Goal: Information Seeking & Learning: Learn about a topic

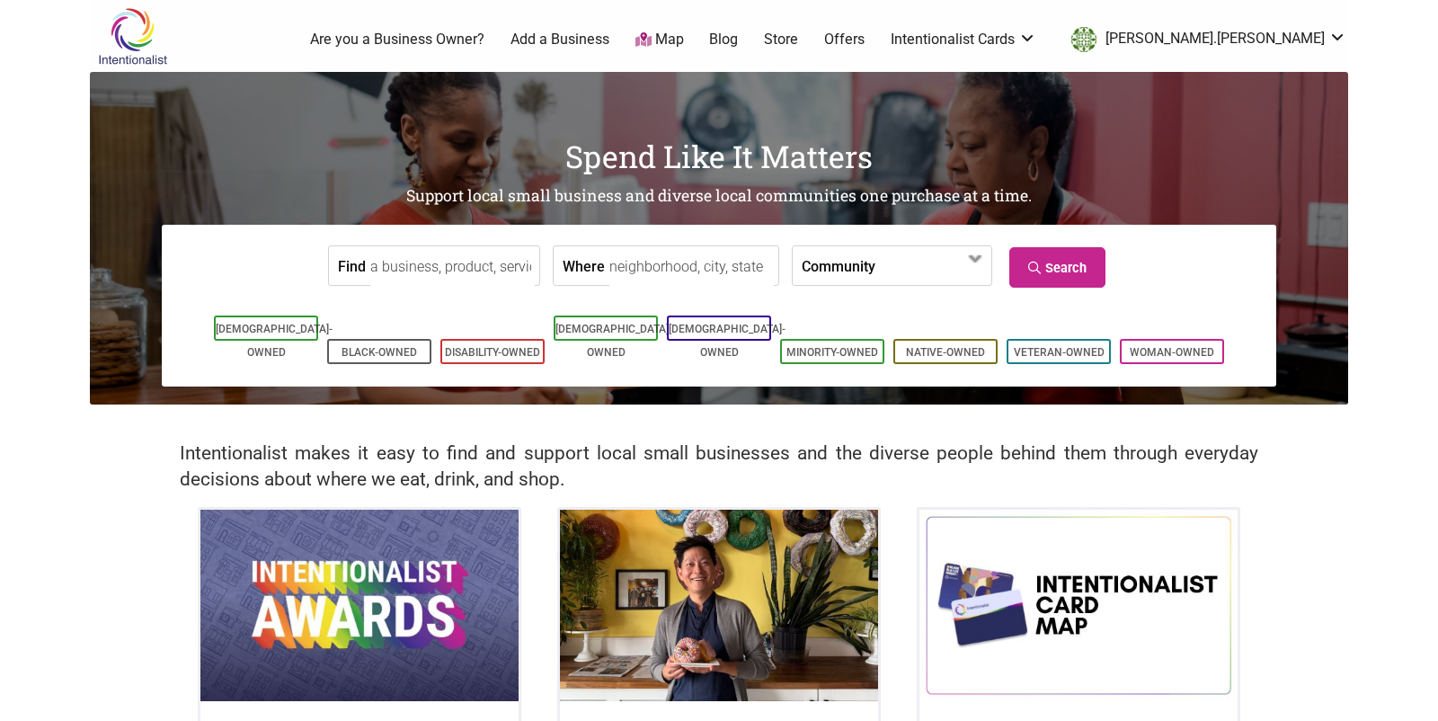
click at [655, 263] on input "Where" at bounding box center [692, 266] width 165 height 40
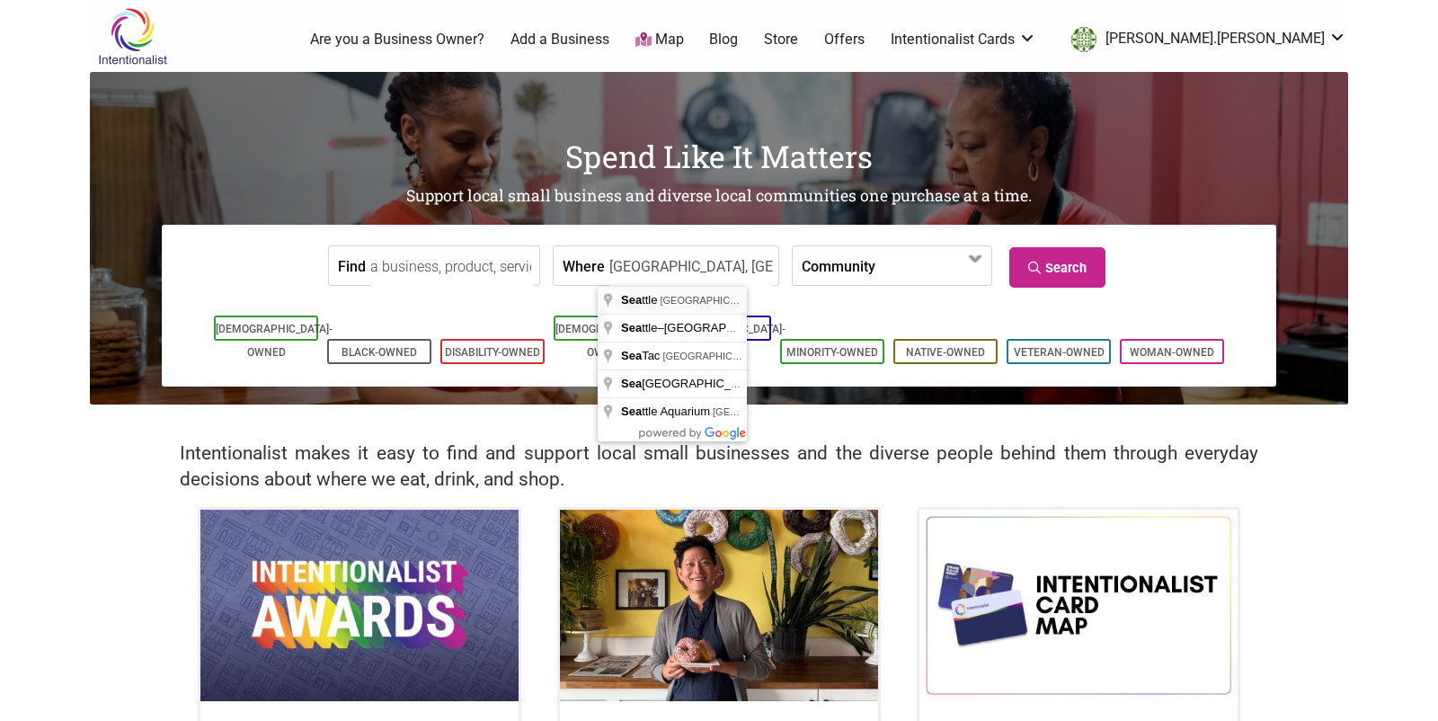
type input "Seattle, WA, USA"
drag, startPoint x: 659, startPoint y: 299, endPoint x: 720, endPoint y: 293, distance: 61.5
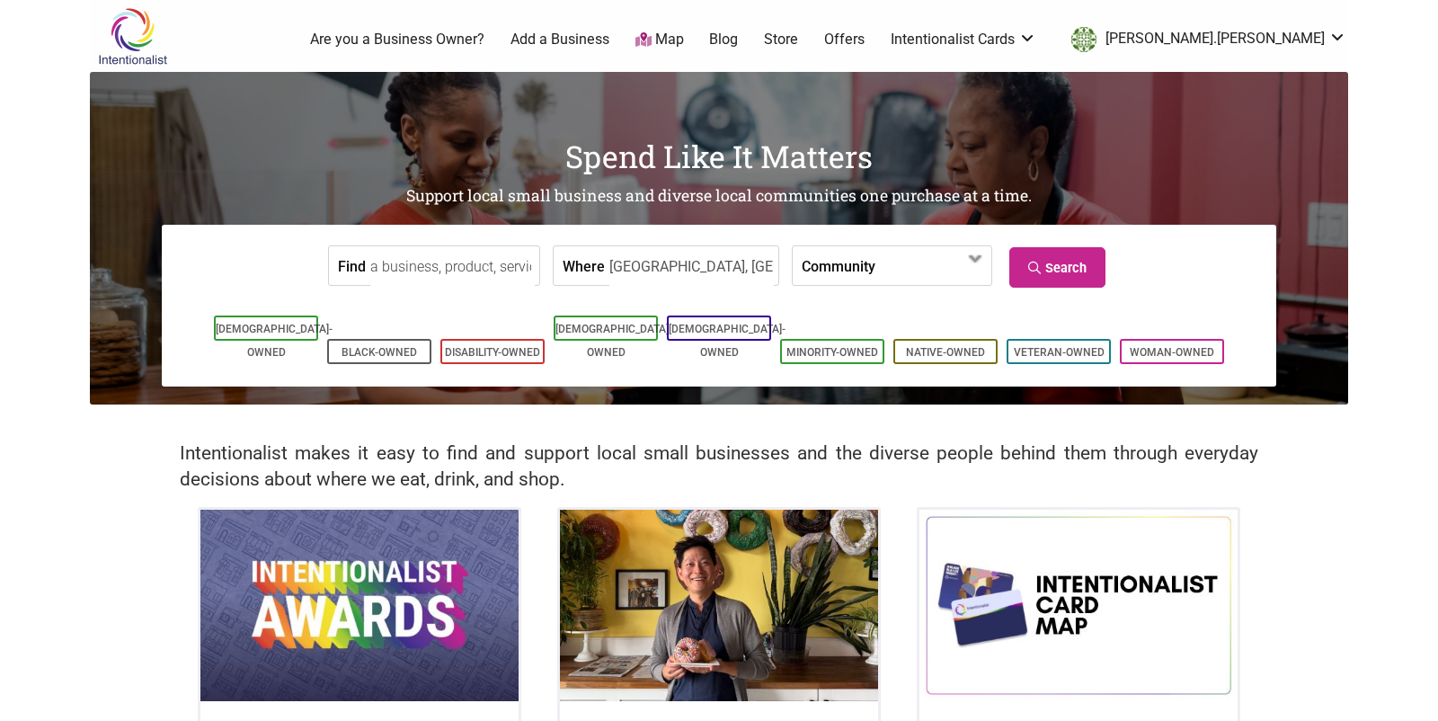
click at [802, 273] on label "Community" at bounding box center [839, 265] width 74 height 39
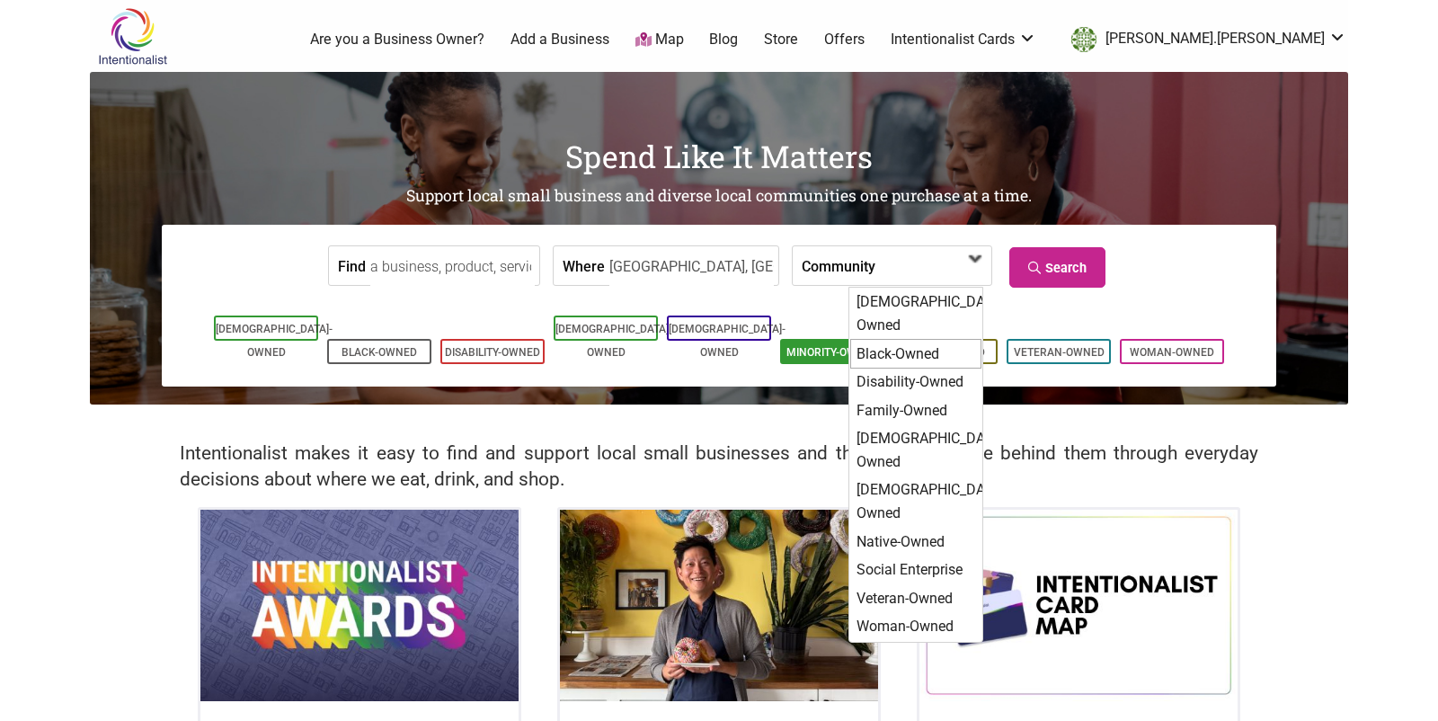
click at [875, 339] on div "Black-Owned" at bounding box center [915, 354] width 131 height 31
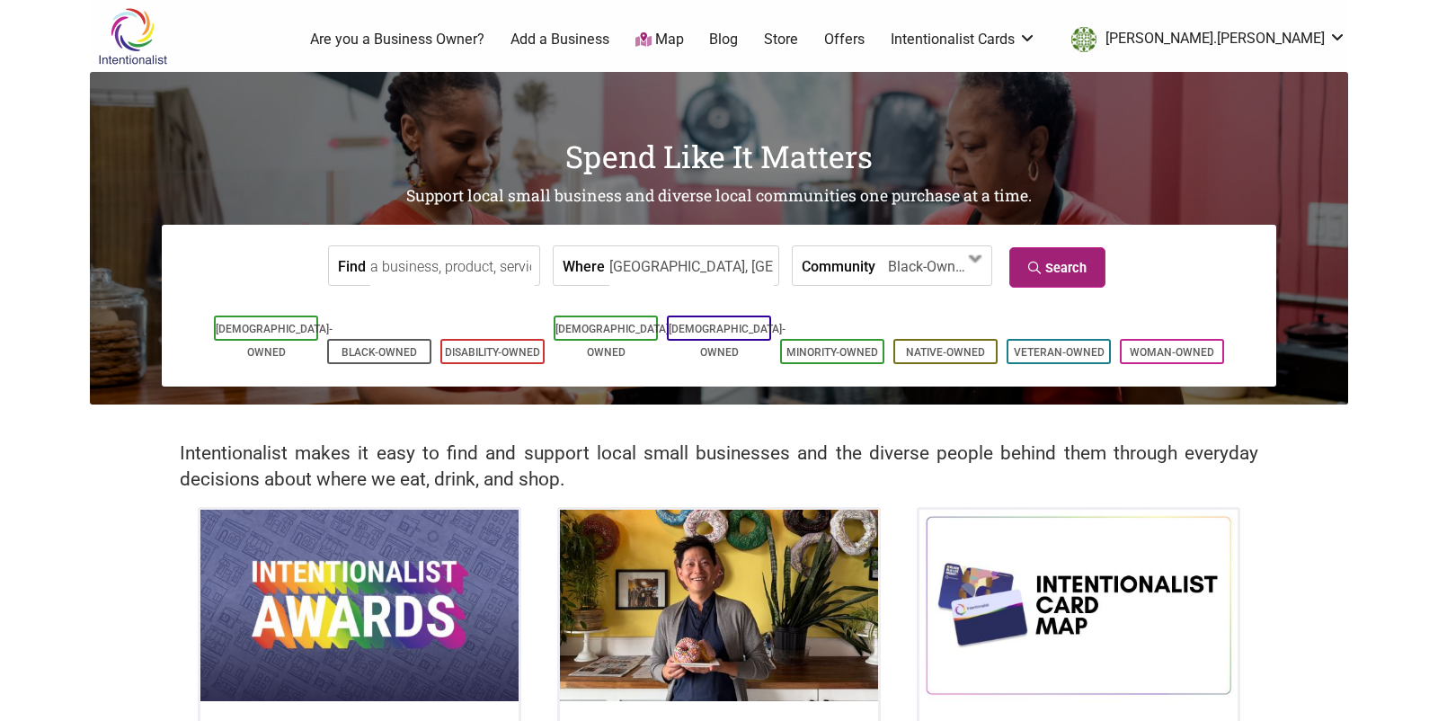
click at [1063, 263] on link "Search" at bounding box center [1058, 267] width 96 height 40
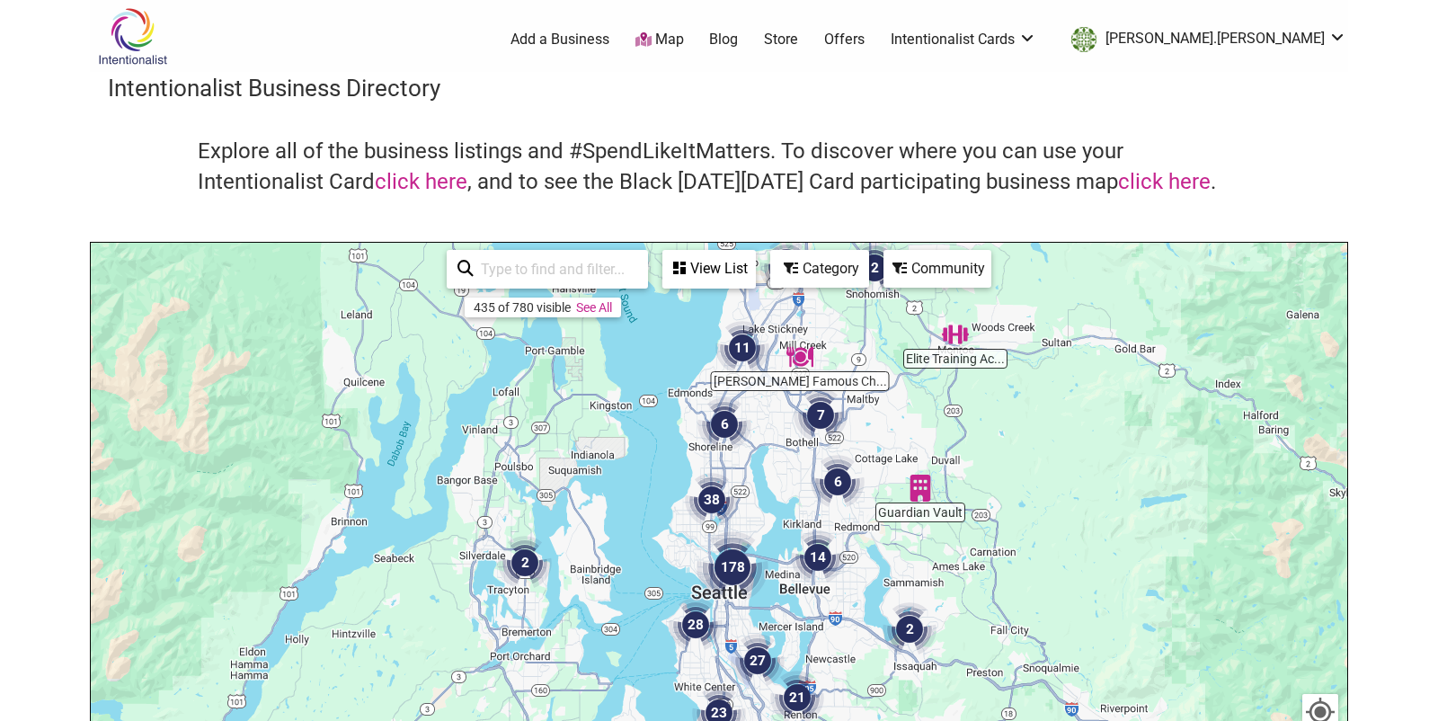
click at [754, 277] on div "Community" at bounding box center [709, 269] width 90 height 34
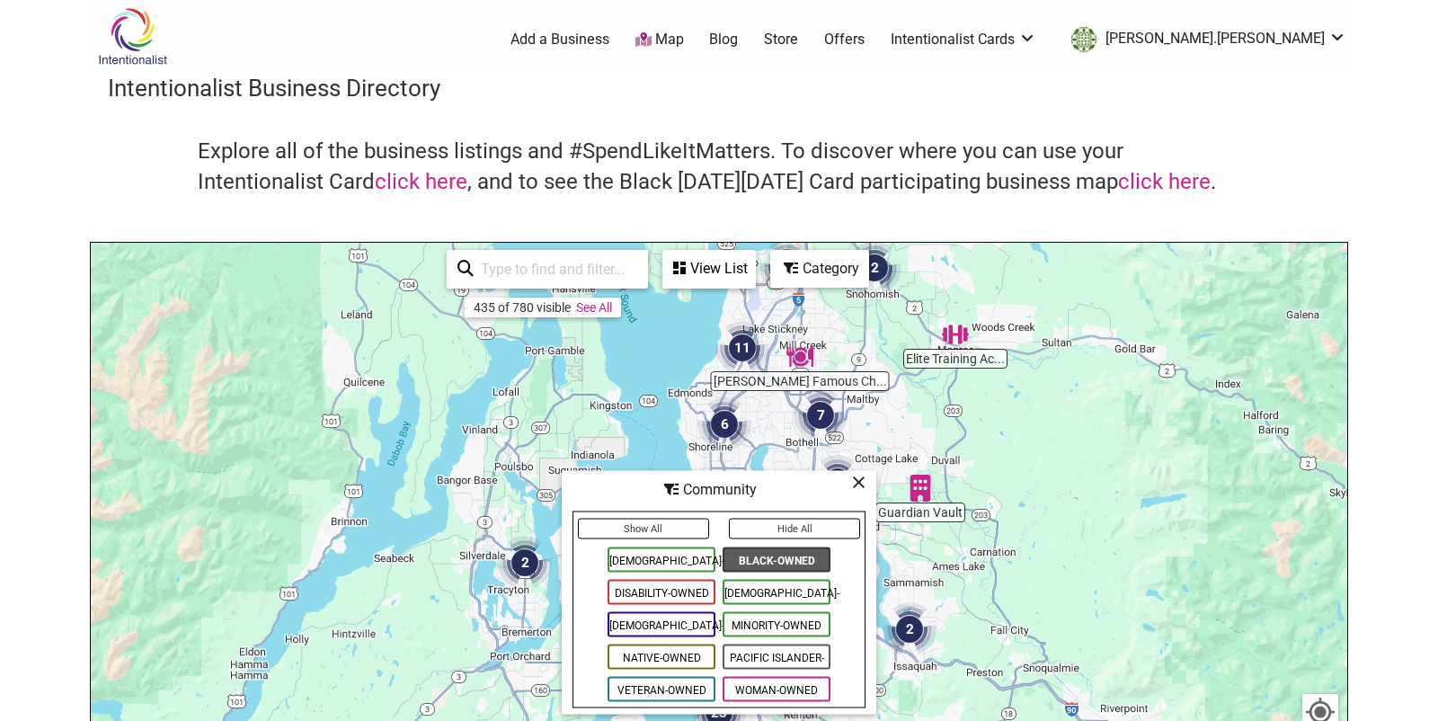
click at [754, 266] on div "Category" at bounding box center [709, 269] width 90 height 34
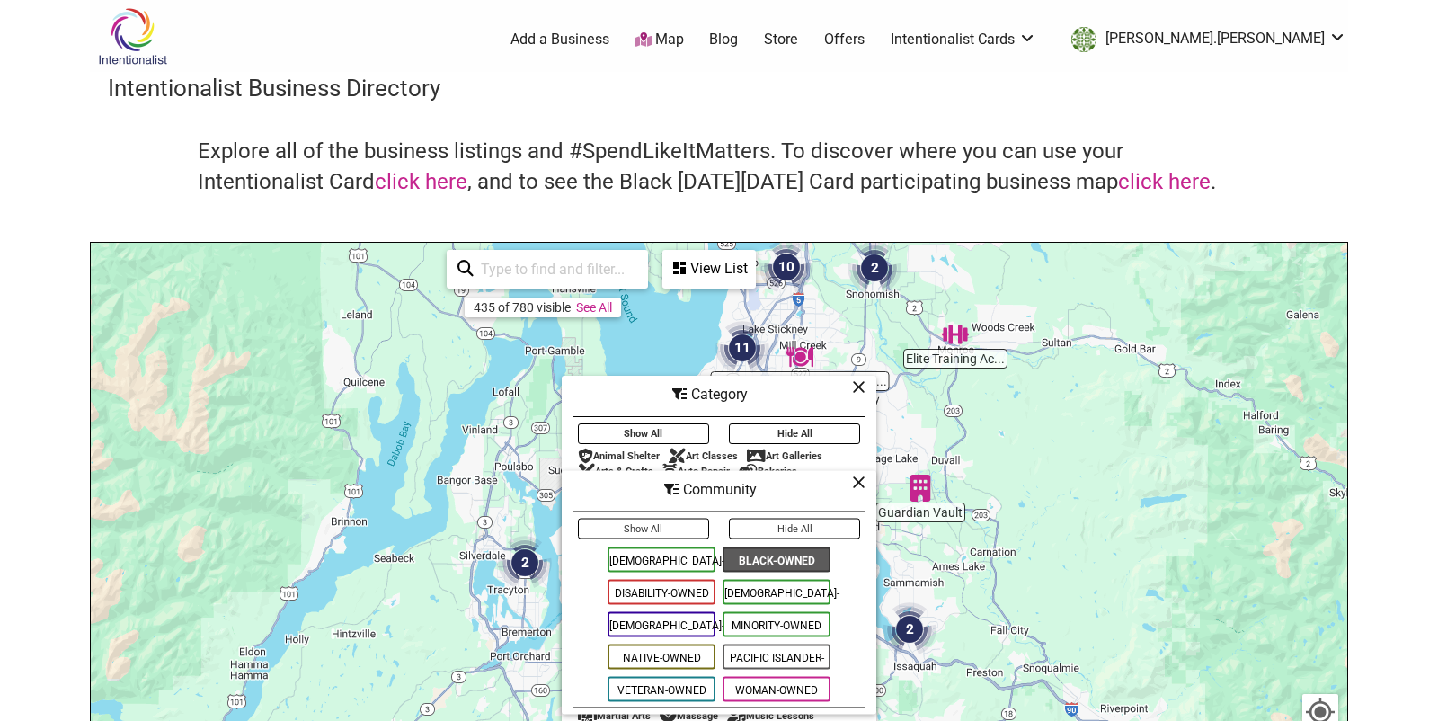
click at [763, 428] on button "Hide All" at bounding box center [794, 433] width 131 height 21
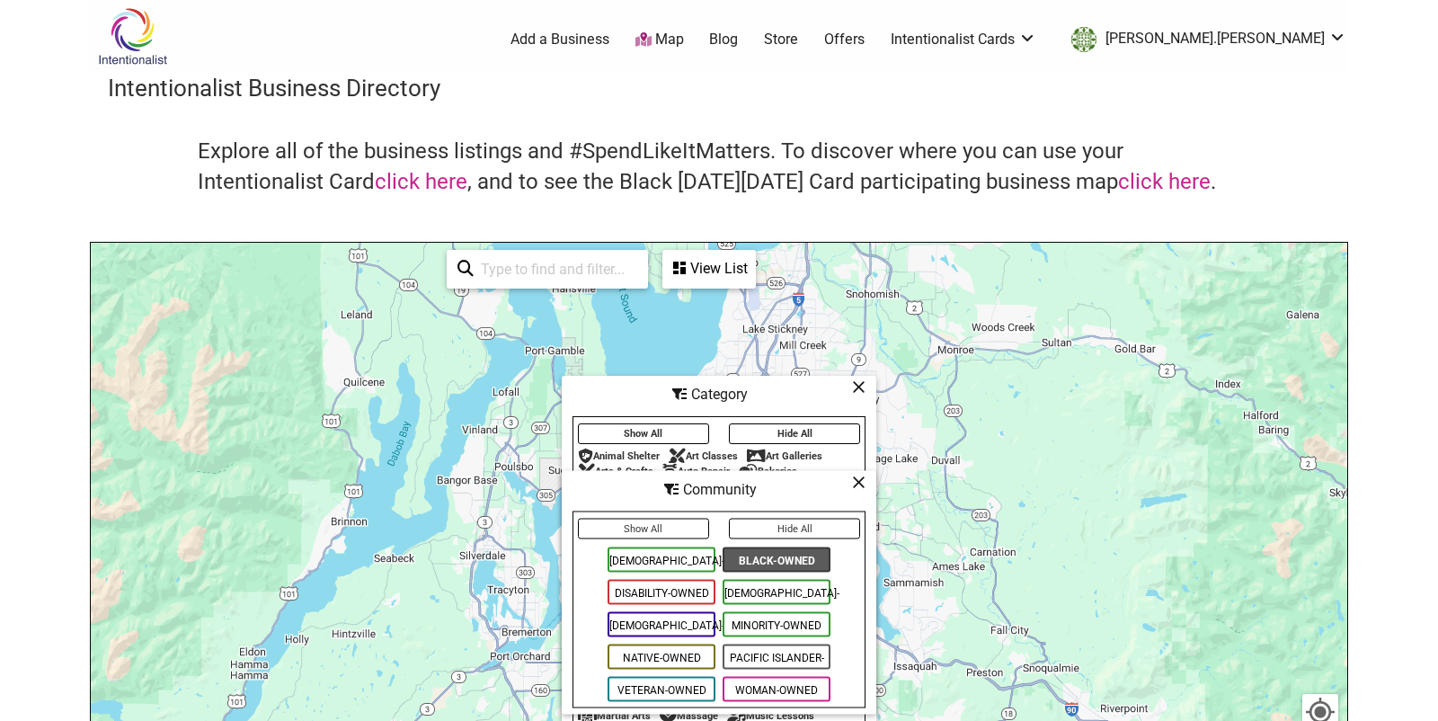
click at [859, 483] on icon at bounding box center [858, 482] width 13 height 1
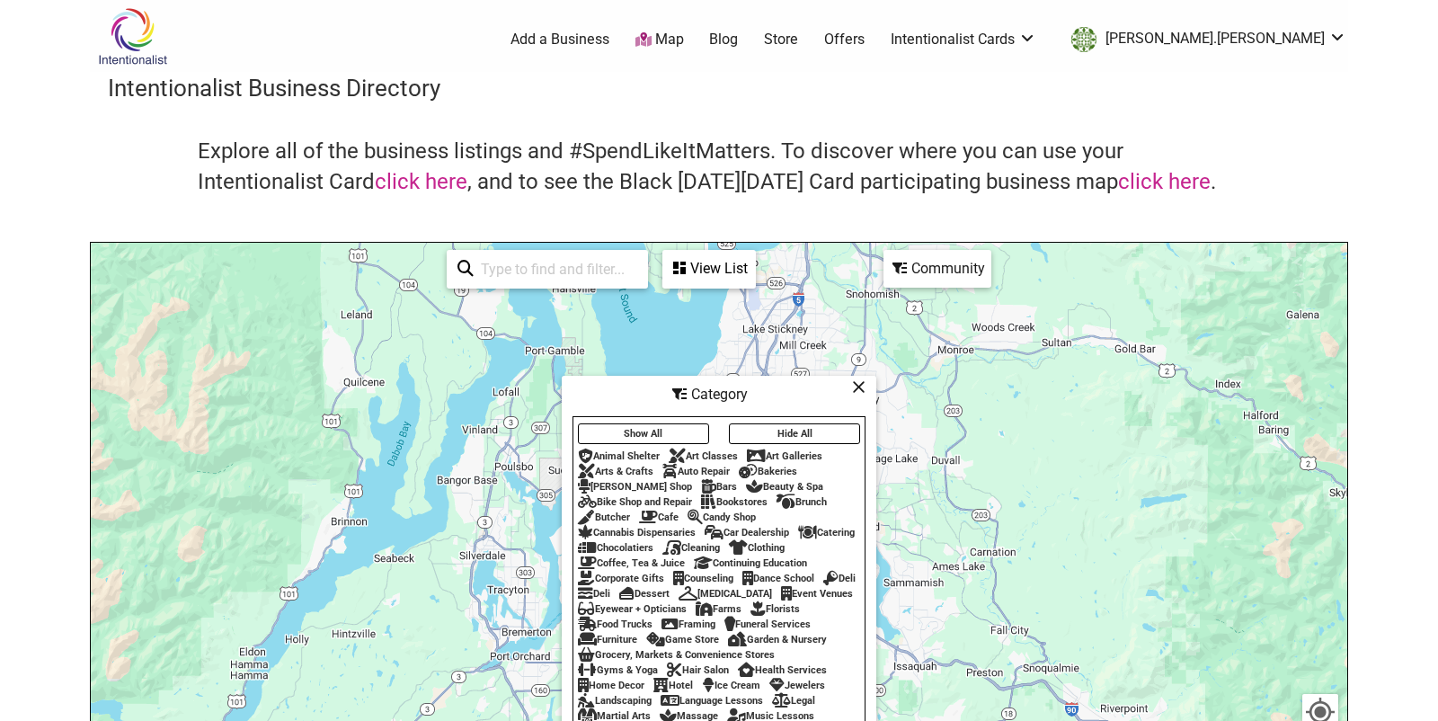
click at [701, 488] on div "Bars" at bounding box center [719, 487] width 36 height 12
click at [1307, 165] on div "Explore all of the business listings and #SpendLikeItMatters. To discover where…" at bounding box center [719, 189] width 1223 height 105
click at [859, 387] on icon at bounding box center [858, 387] width 13 height 1
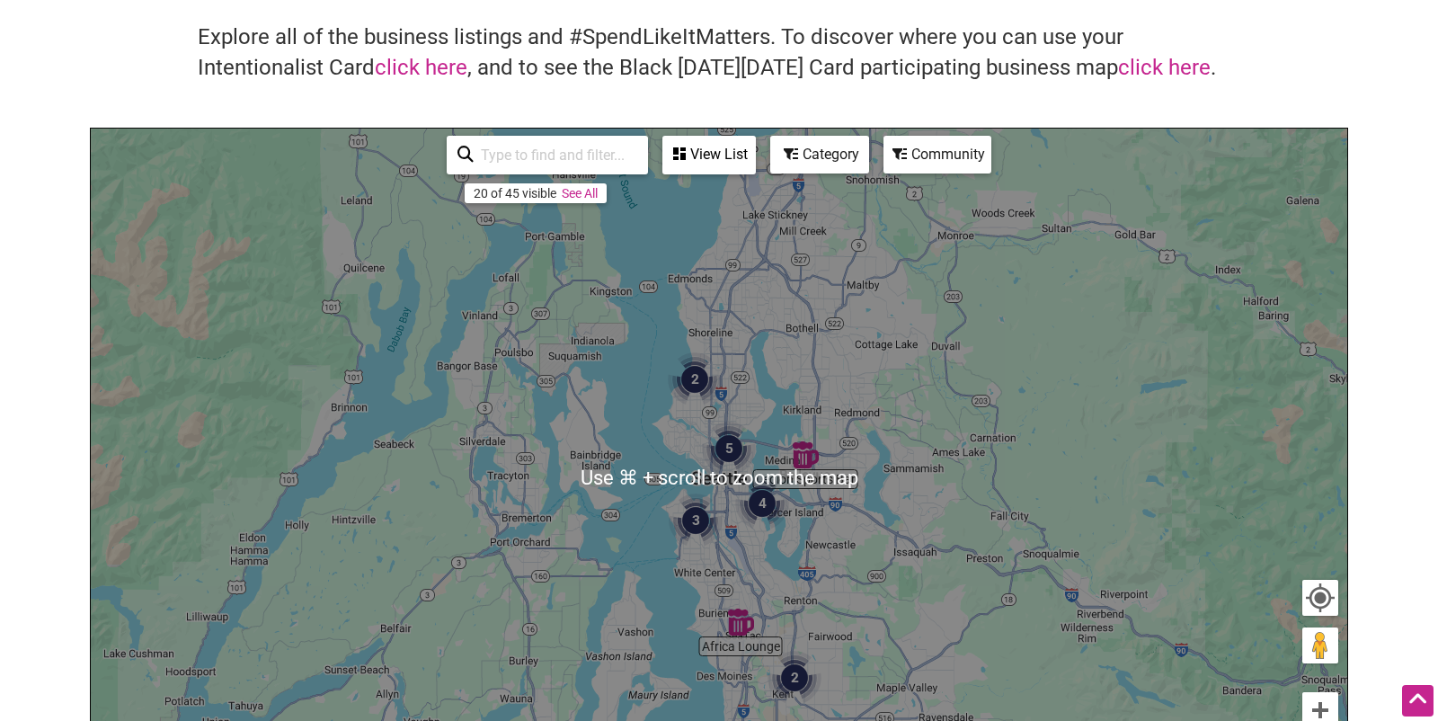
scroll to position [118, 0]
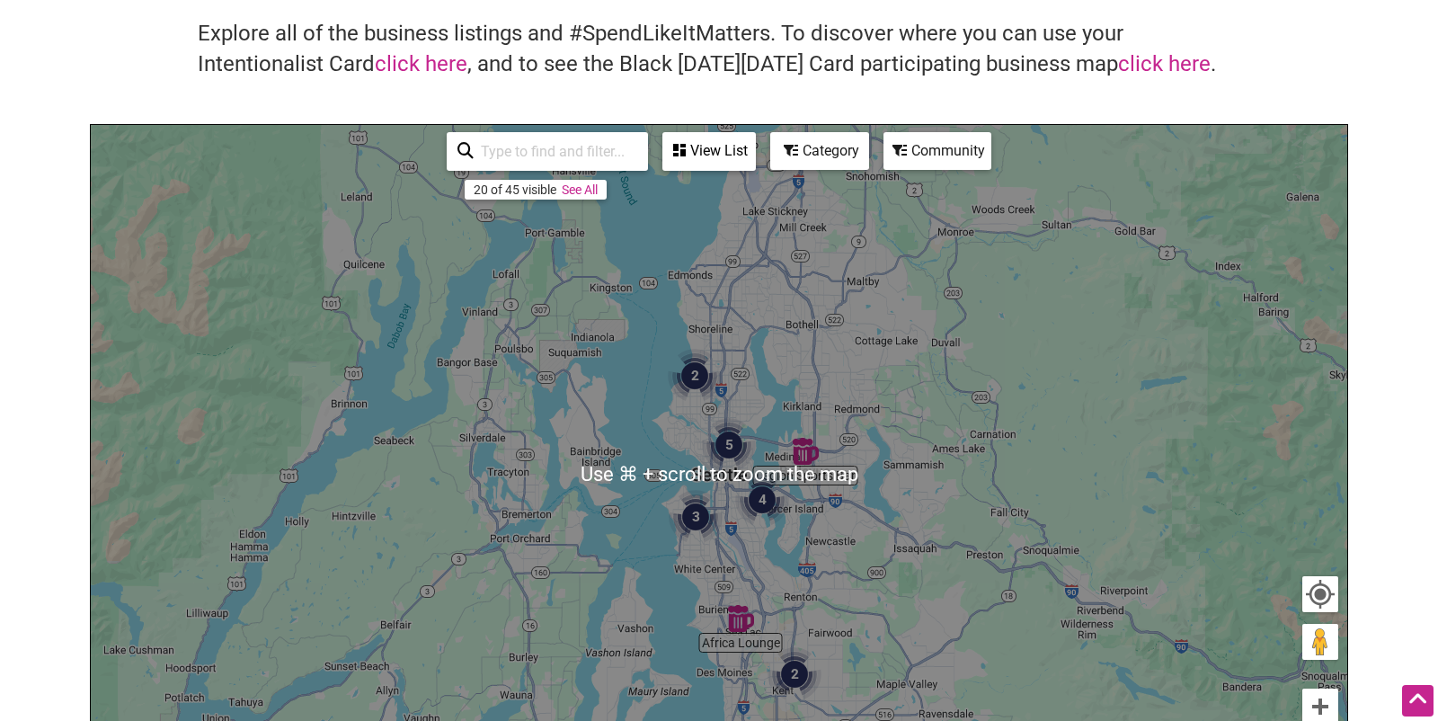
click at [583, 200] on div "To navigate, press the arrow keys." at bounding box center [719, 474] width 1257 height 699
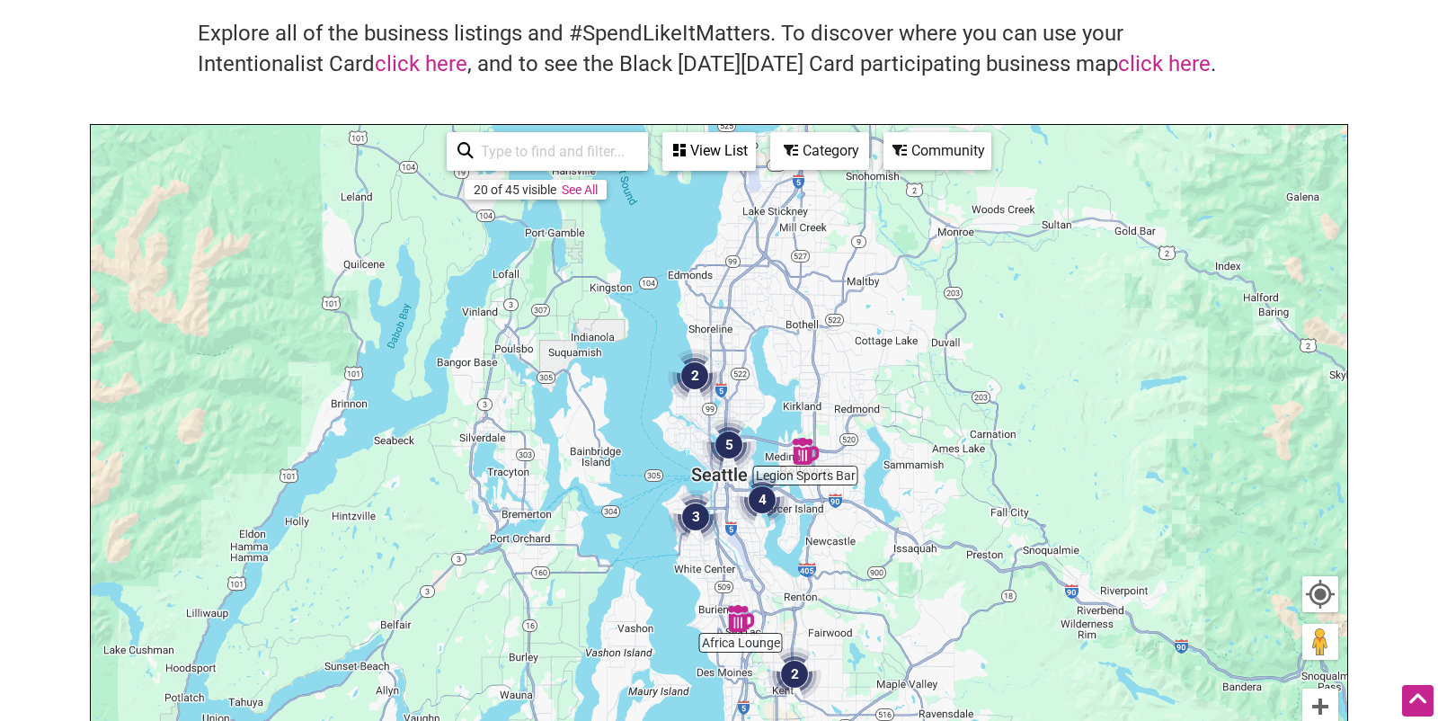
click at [578, 188] on link "See All" at bounding box center [580, 189] width 36 height 14
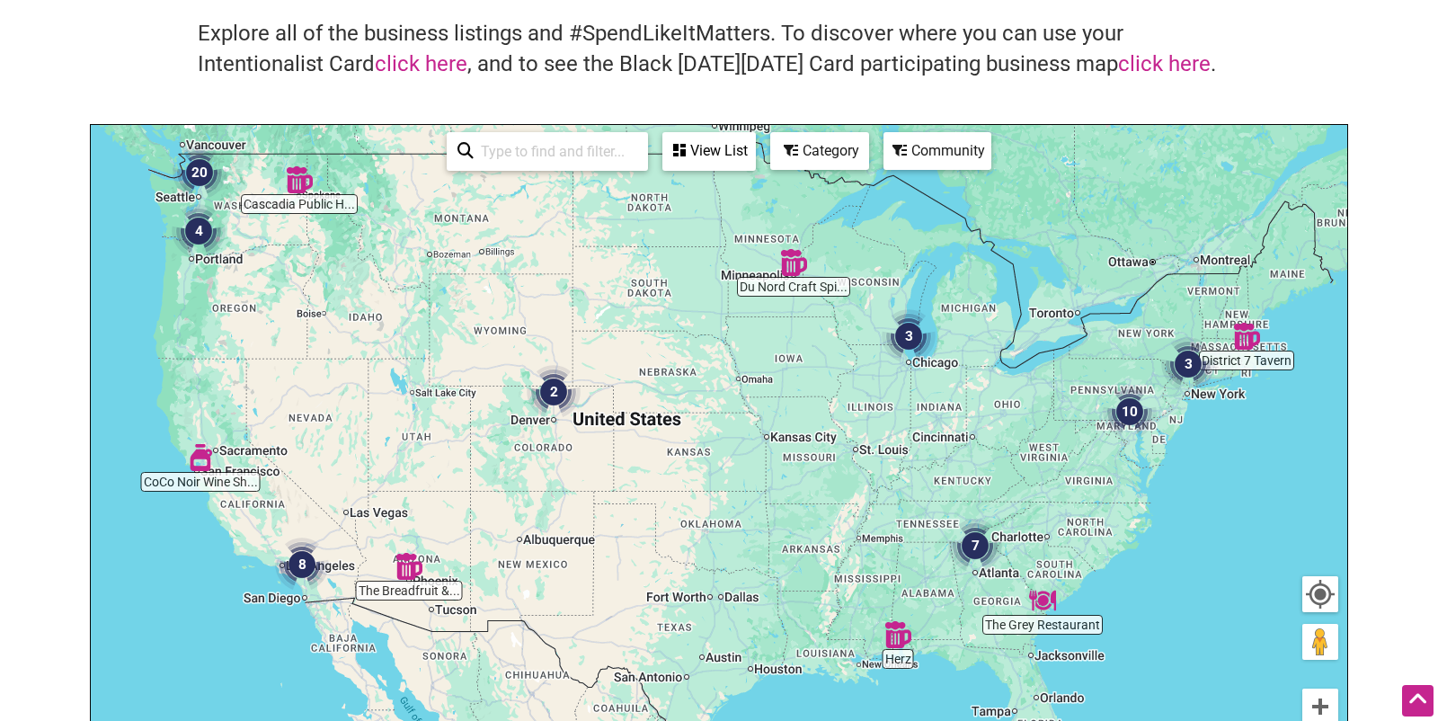
click at [602, 155] on input "search" at bounding box center [556, 151] width 164 height 35
click at [202, 171] on img "20" at bounding box center [200, 173] width 54 height 54
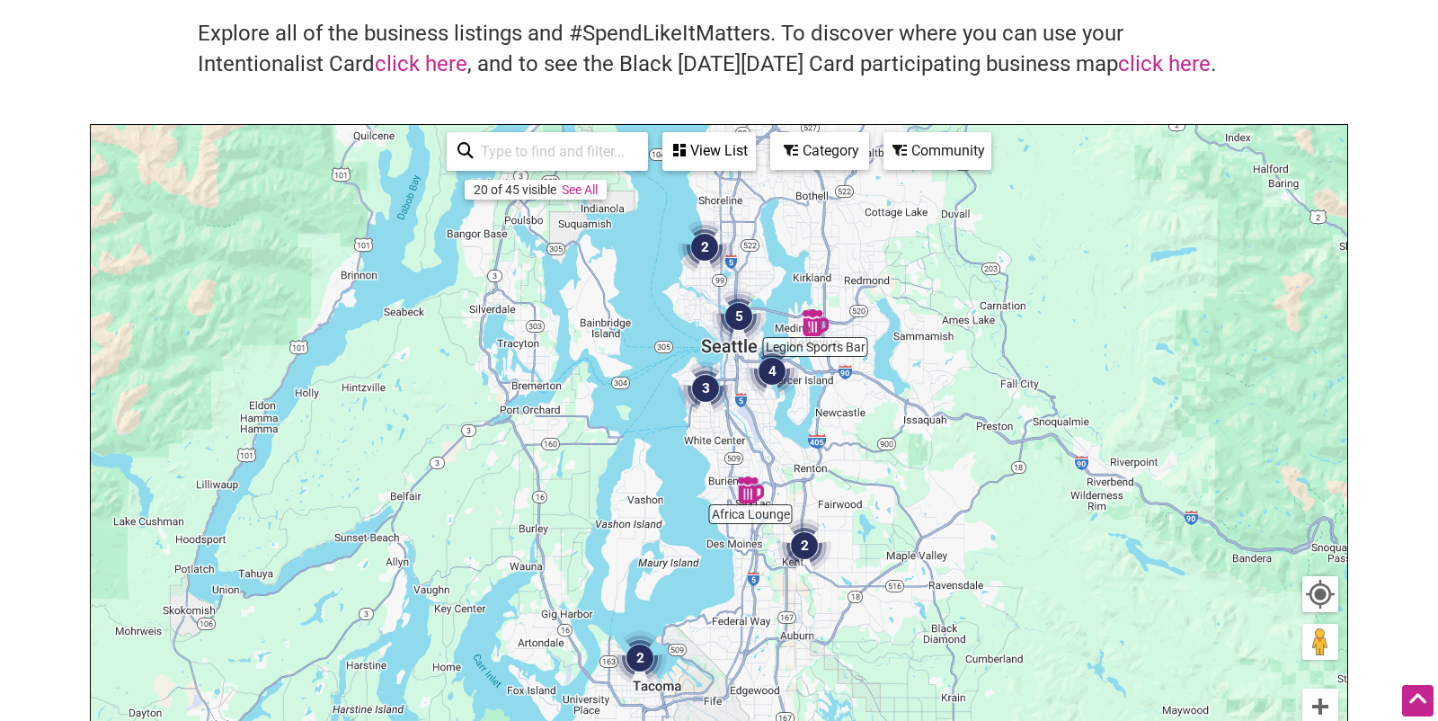
click at [708, 148] on div "View List" at bounding box center [709, 151] width 90 height 34
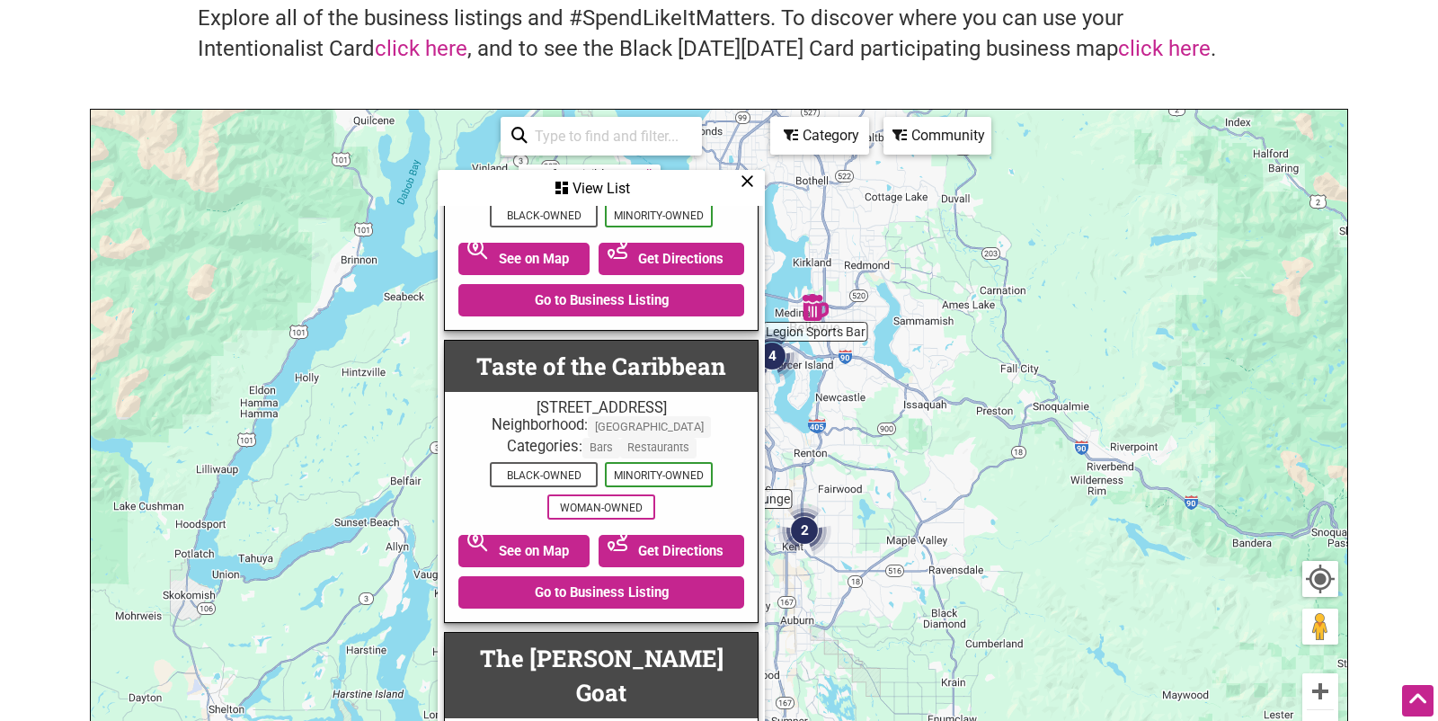
scroll to position [126, 0]
